Goal: Navigation & Orientation: Find specific page/section

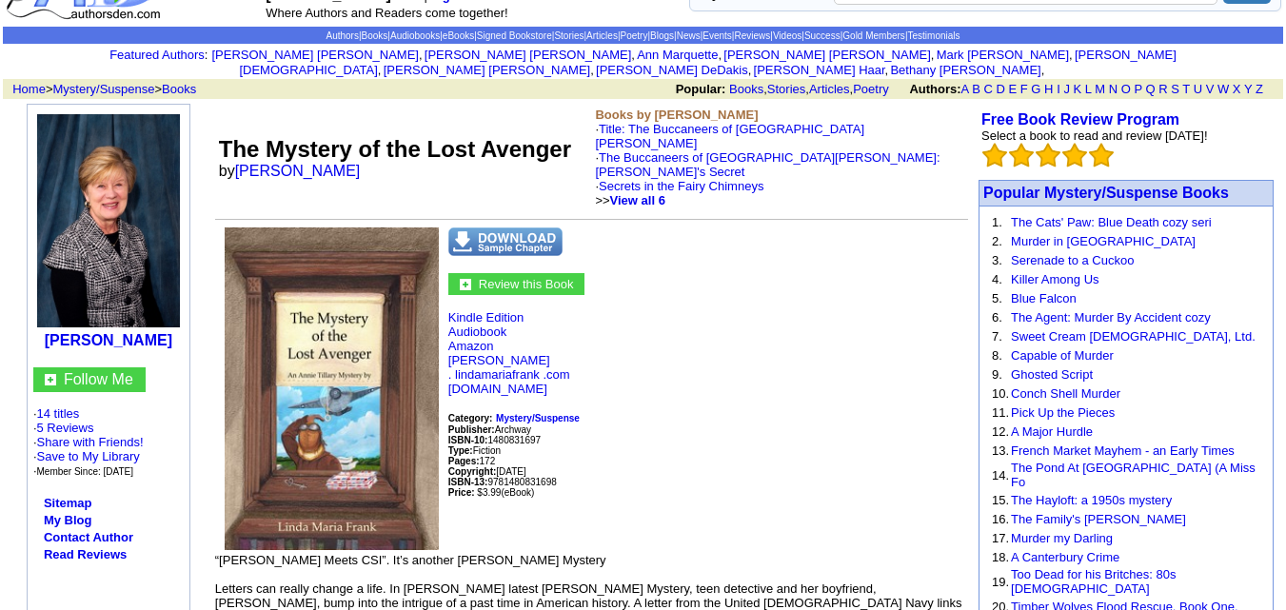
scroll to position [61, 0]
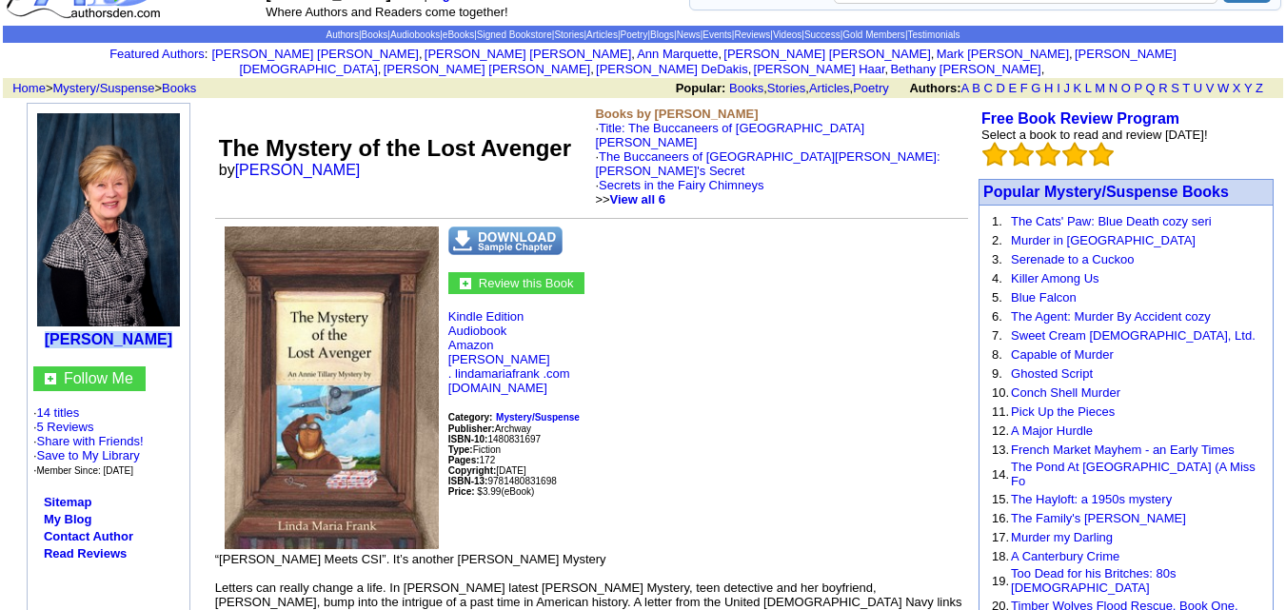
drag, startPoint x: 41, startPoint y: 324, endPoint x: 164, endPoint y: 335, distance: 123.2
copy b "[PERSON_NAME]"
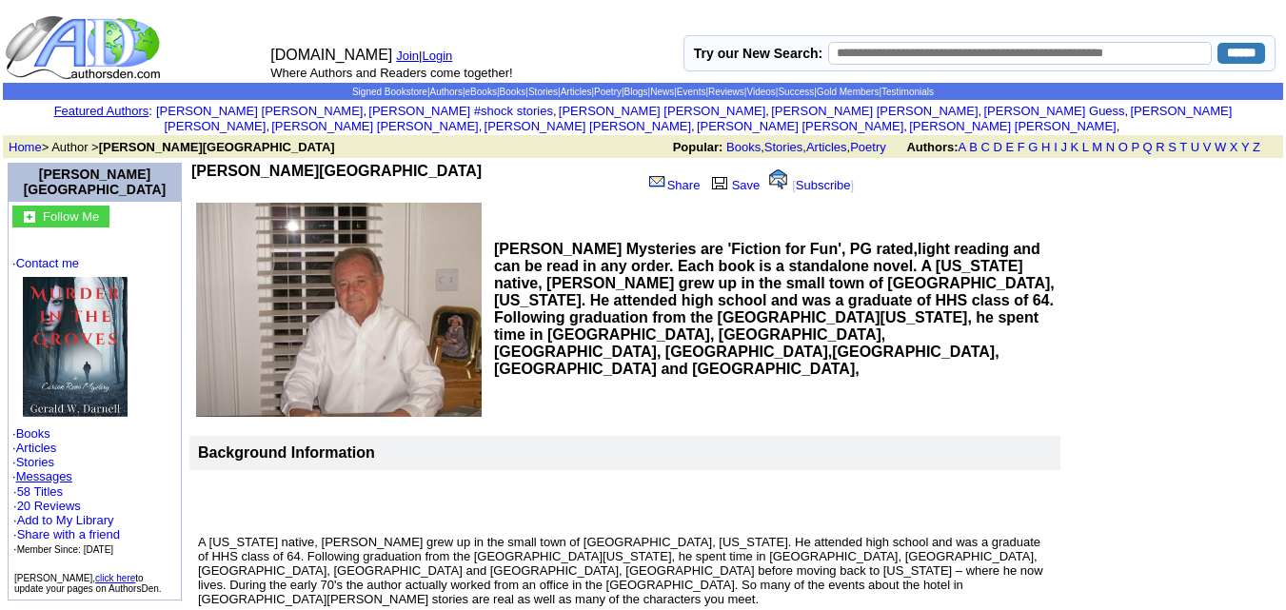
click at [156, 163] on td "[PERSON_NAME][GEOGRAPHIC_DATA]" at bounding box center [95, 182] width 174 height 38
click at [154, 206] on font "Follow Me · Contact me · Books · Articles · Stories · Messages · 58 Titles · 20…" at bounding box center [94, 401] width 165 height 390
drag, startPoint x: 187, startPoint y: 155, endPoint x: 324, endPoint y: 164, distance: 137.3
click at [324, 164] on td "[PERSON_NAME][GEOGRAPHIC_DATA]" at bounding box center [413, 181] width 445 height 36
copy b "[PERSON_NAME][GEOGRAPHIC_DATA]"
